Goal: Task Accomplishment & Management: Use online tool/utility

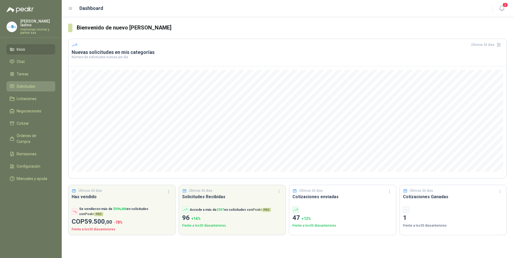
click at [31, 83] on span "Solicitudes" at bounding box center [26, 86] width 19 height 6
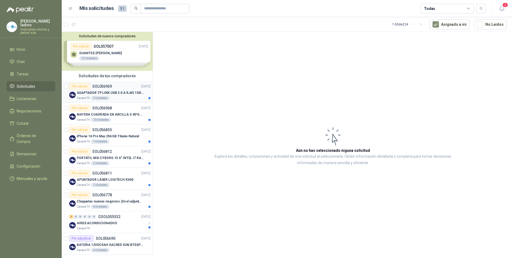
click at [81, 86] on div "Por cotizar" at bounding box center [79, 86] width 21 height 6
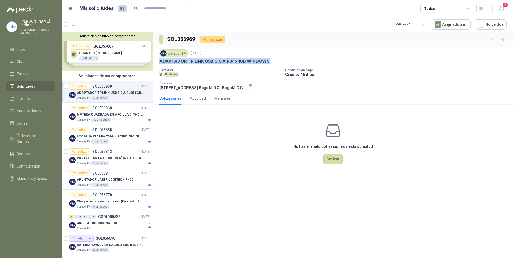
drag, startPoint x: 159, startPoint y: 61, endPoint x: 270, endPoint y: 60, distance: 110.8
click at [270, 60] on div "ADAPTADOR TP LINK USB 3.0 A RJ45 1GB WINDOWS" at bounding box center [332, 61] width 347 height 6
drag, startPoint x: 270, startPoint y: 60, endPoint x: 249, endPoint y: 66, distance: 22.3
click at [249, 66] on div "Caracol TV [DATE] ADAPTADOR TP LINK USB 3.0 A RJ45 1GB WINDOWS Cantidad 3 Unida…" at bounding box center [332, 69] width 347 height 41
drag, startPoint x: 160, startPoint y: 61, endPoint x: 269, endPoint y: 60, distance: 109.2
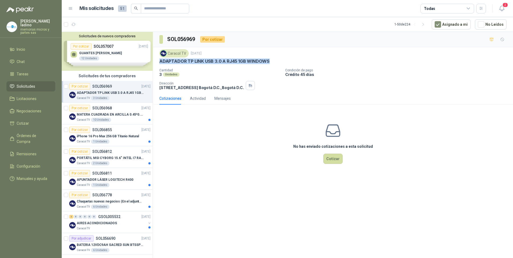
click at [269, 60] on div "ADAPTADOR TP LINK USB 3.0 A RJ45 1GB WINDOWS" at bounding box center [332, 61] width 347 height 6
drag, startPoint x: 269, startPoint y: 60, endPoint x: 260, endPoint y: 65, distance: 10.0
click at [260, 65] on div "Caracol TV [DATE] ADAPTADOR TP LINK USB 3.0 A RJ45 1GB WINDOWS Cantidad 3 Unida…" at bounding box center [332, 69] width 347 height 41
drag, startPoint x: 163, startPoint y: 61, endPoint x: 269, endPoint y: 61, distance: 106.3
click at [269, 61] on div "ADAPTADOR TP LINK USB 3.0 A RJ45 1GB WINDOWS" at bounding box center [332, 61] width 347 height 6
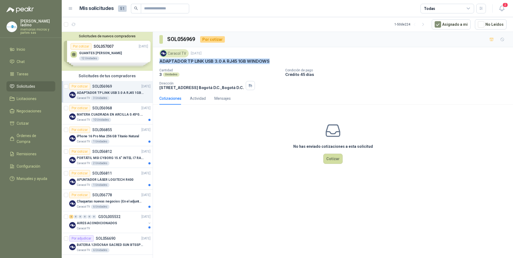
drag, startPoint x: 269, startPoint y: 61, endPoint x: 252, endPoint y: 63, distance: 16.7
click at [252, 63] on p "ADAPTADOR TP LINK USB 3.0 A RJ45 1GB WINDOWS" at bounding box center [214, 61] width 110 height 6
click at [164, 67] on div "Caracol TV [DATE] ADAPTADOR TP LINK USB 3.0 A RJ45 1GB WINDOWS Cantidad 3 Unida…" at bounding box center [332, 69] width 347 height 41
drag, startPoint x: 160, startPoint y: 62, endPoint x: 268, endPoint y: 64, distance: 108.1
click at [268, 64] on p "ADAPTADOR TP LINK USB 3.0 A RJ45 1GB WINDOWS" at bounding box center [214, 61] width 110 height 6
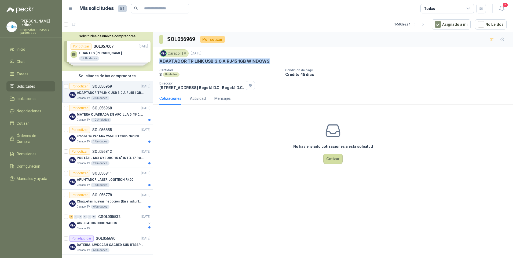
copy p "ADAPTADOR TP LINK USB 3.0 A RJ45 1GB WINDOWS"
click at [330, 159] on button "Cotizar" at bounding box center [332, 159] width 19 height 10
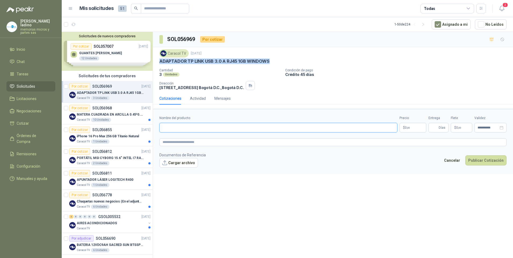
click at [168, 127] on input "Nombre del producto" at bounding box center [278, 128] width 238 height 10
paste input "**********"
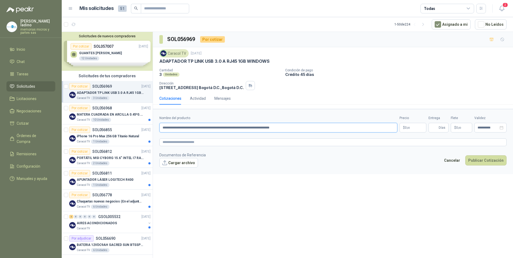
type input "**********"
click at [408, 129] on span ",00" at bounding box center [408, 127] width 3 height 3
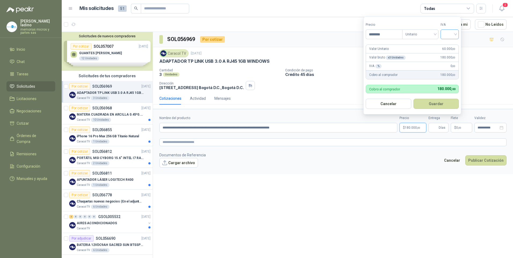
type input "********"
click at [451, 31] on input "search" at bounding box center [450, 34] width 12 height 8
click at [448, 44] on div "19%" at bounding box center [451, 45] width 10 height 6
click at [435, 103] on button "Guardar" at bounding box center [437, 104] width 46 height 10
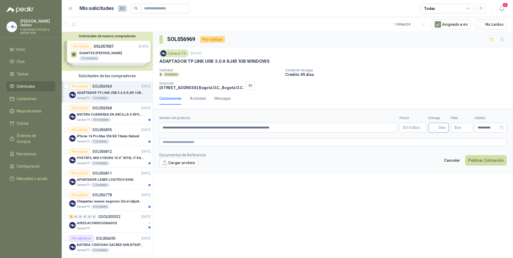
click at [436, 129] on input "Entrega" at bounding box center [435, 127] width 6 height 9
type input "*"
click at [483, 160] on button "Publicar Cotización" at bounding box center [485, 160] width 41 height 10
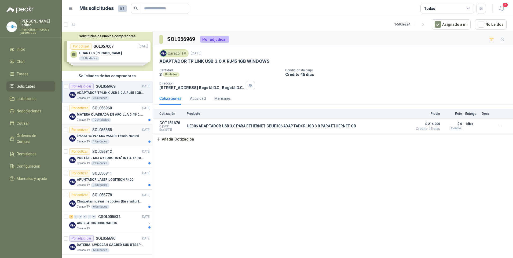
click at [83, 131] on div "Por cotizar" at bounding box center [79, 130] width 21 height 6
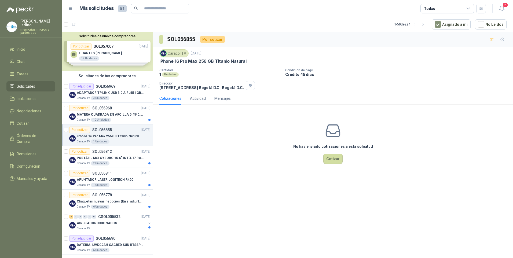
click at [80, 128] on div "Por cotizar" at bounding box center [79, 130] width 21 height 6
click at [84, 130] on div "Por cotizar" at bounding box center [79, 130] width 21 height 6
drag, startPoint x: 158, startPoint y: 61, endPoint x: 245, endPoint y: 63, distance: 87.0
click at [245, 63] on div "Caracol TV [DATE] iPhone 16 Pro Max 256 GB Titanio Natural Cantidad 1 Unidades …" at bounding box center [333, 69] width 360 height 45
drag, startPoint x: 245, startPoint y: 63, endPoint x: 240, endPoint y: 61, distance: 5.2
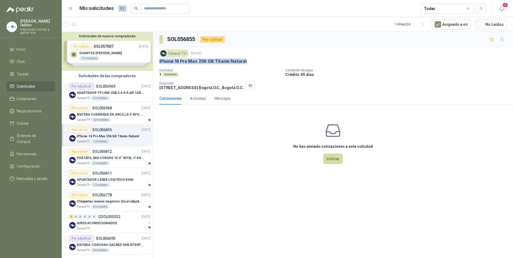
copy p "iPhone 16 Pro Max 256 GB Titanio Natural"
click at [81, 155] on div "Por cotizar" at bounding box center [79, 151] width 21 height 6
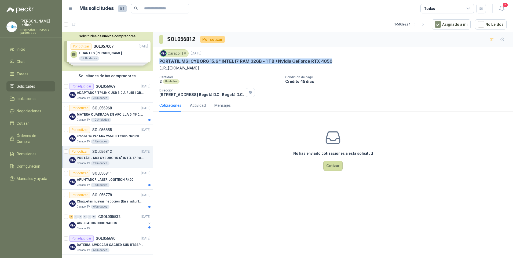
drag, startPoint x: 158, startPoint y: 60, endPoint x: 330, endPoint y: 61, distance: 171.5
click at [330, 61] on div "Caracol TV [DATE] PORTÁTIL MSI CYBORG 15.6" INTEL I7 RAM 32GB - 1 TB / Nvidia G…" at bounding box center [333, 73] width 360 height 52
copy p "PORTÁTIL MSI CYBORG 15.6" INTEL I7 RAM 32GB - 1 TB / Nvidia GeForce RTX 4050"
click at [86, 173] on div "Por cotizar" at bounding box center [79, 173] width 21 height 6
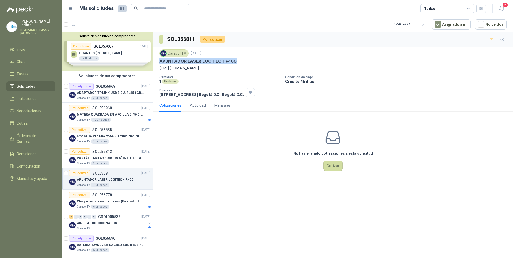
drag, startPoint x: 237, startPoint y: 59, endPoint x: 160, endPoint y: 61, distance: 77.8
click at [160, 61] on div "APUNTADOR LÁSER LOGITECH R400" at bounding box center [332, 61] width 347 height 6
copy p "APUNTADOR LÁSER LOGITECH R400"
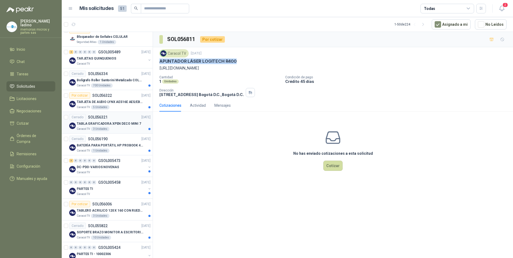
scroll to position [322, 0]
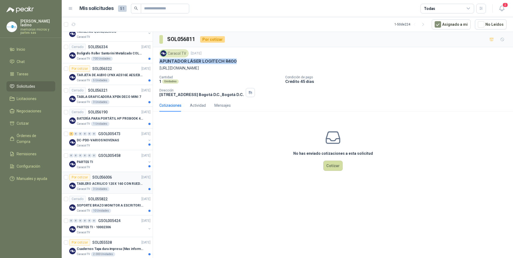
click at [78, 177] on div "Por cotizar" at bounding box center [79, 177] width 21 height 6
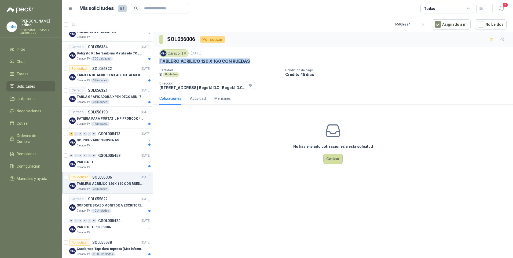
drag, startPoint x: 160, startPoint y: 62, endPoint x: 252, endPoint y: 61, distance: 91.8
click at [252, 61] on div "TABLERO ACRILICO 120 X 160 CON RUEDAS" at bounding box center [332, 61] width 347 height 6
drag, startPoint x: 252, startPoint y: 61, endPoint x: 244, endPoint y: 61, distance: 8.3
copy p "TABLERO ACRILICO 120 X 160 CON RUEDAS"
